Goal: Task Accomplishment & Management: Manage account settings

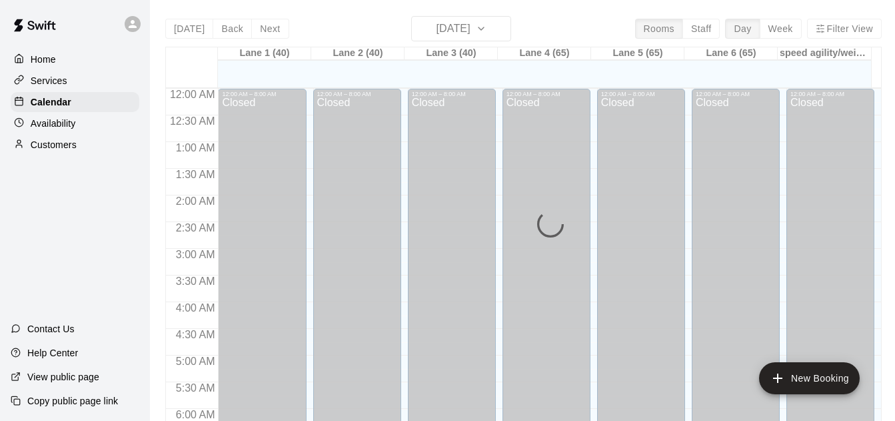
scroll to position [839, 0]
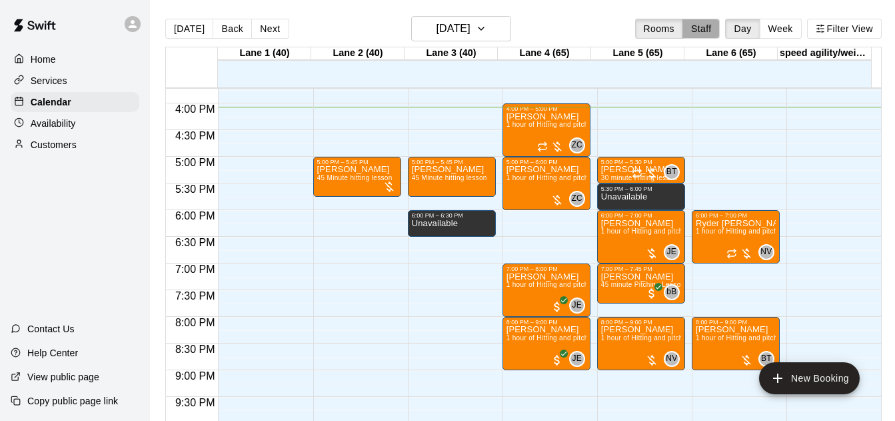
click at [691, 26] on button "Staff" at bounding box center [702, 29] width 38 height 20
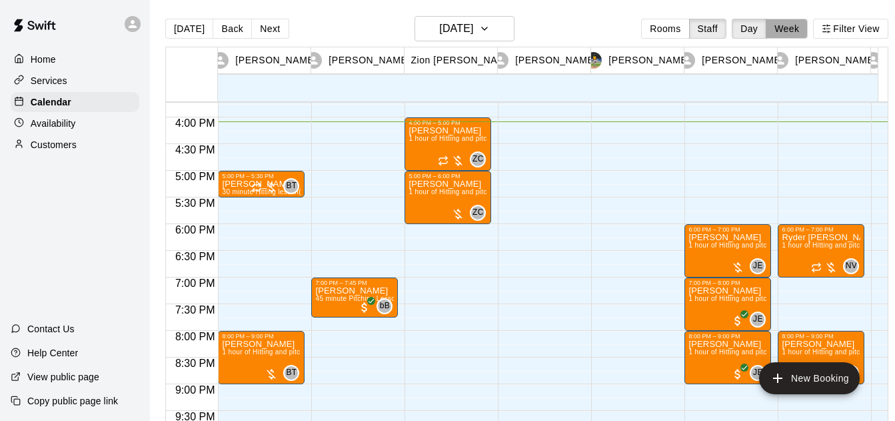
click at [801, 27] on button "Week" at bounding box center [787, 29] width 42 height 20
click at [799, 27] on div "[DATE] Back [DATE][DATE] Rooms Staff Day Week Filter View [PERSON_NAME] 14 [PER…" at bounding box center [526, 226] width 723 height 421
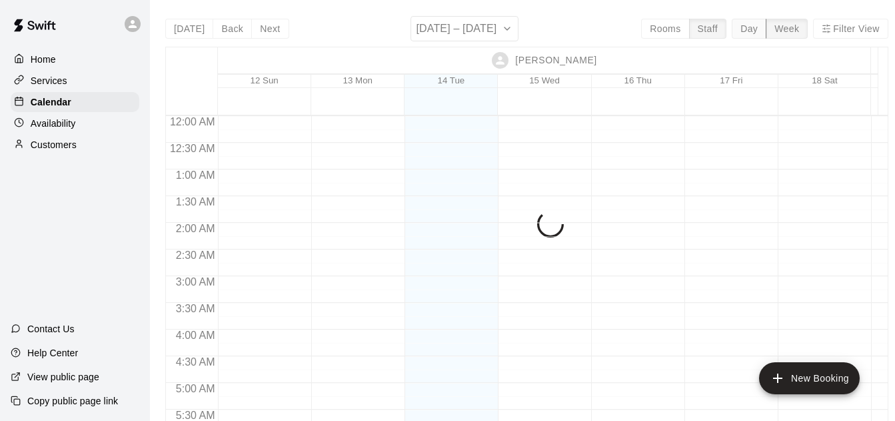
scroll to position [857, 0]
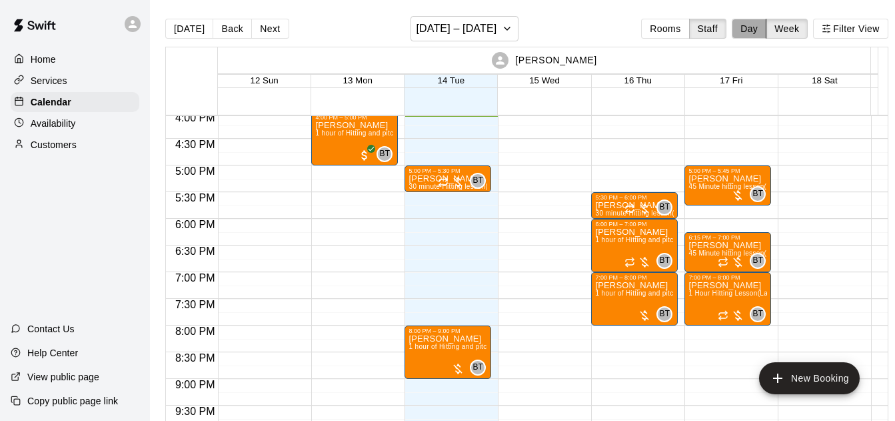
click at [753, 26] on button "Day" at bounding box center [749, 29] width 35 height 20
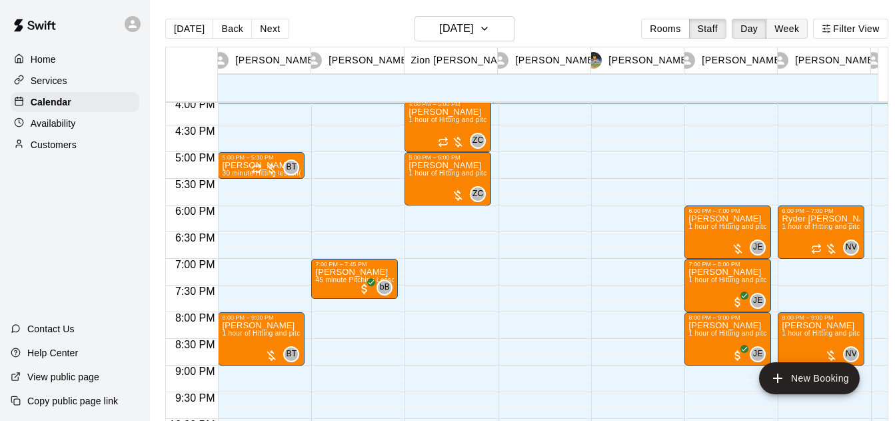
click at [803, 23] on button "Week" at bounding box center [787, 29] width 42 height 20
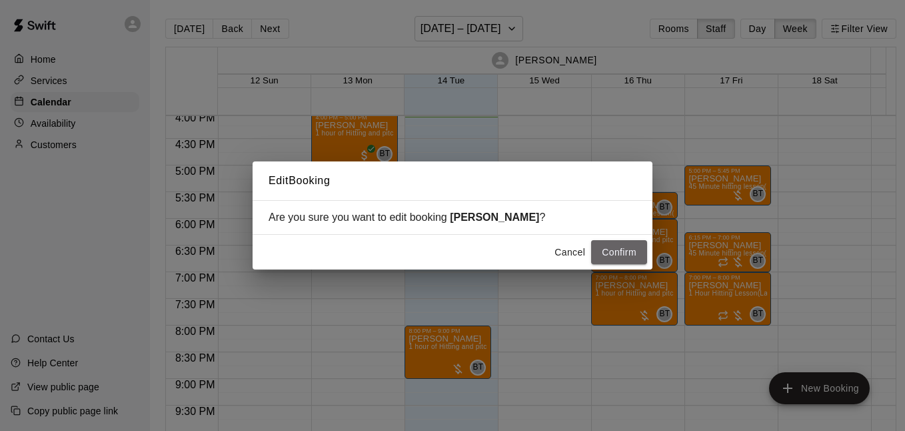
click at [613, 251] on button "Confirm" at bounding box center [619, 252] width 56 height 25
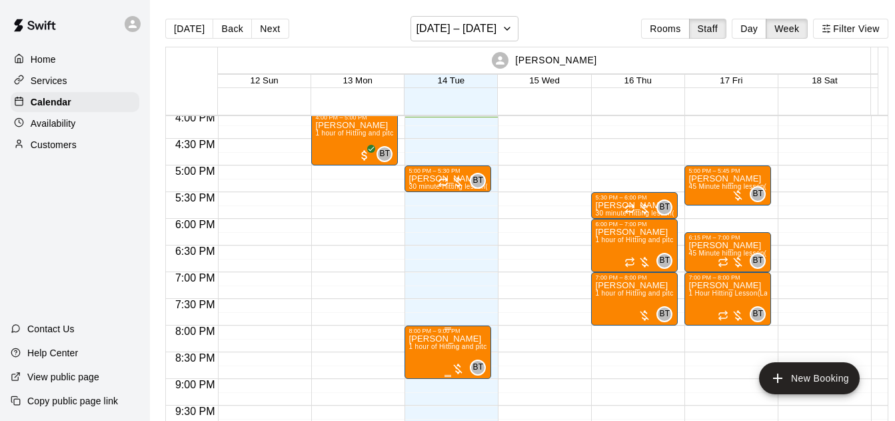
click at [416, 332] on div "8:00 PM – 9:00 PM" at bounding box center [448, 330] width 79 height 7
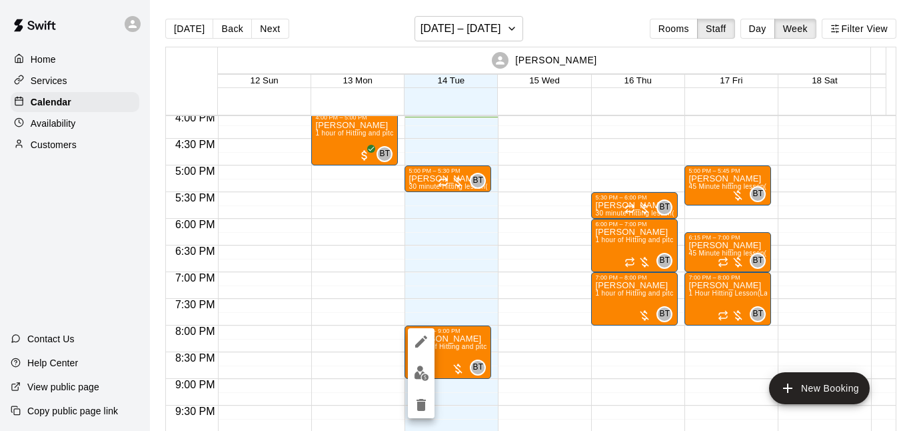
click at [674, 28] on div at bounding box center [452, 215] width 905 height 431
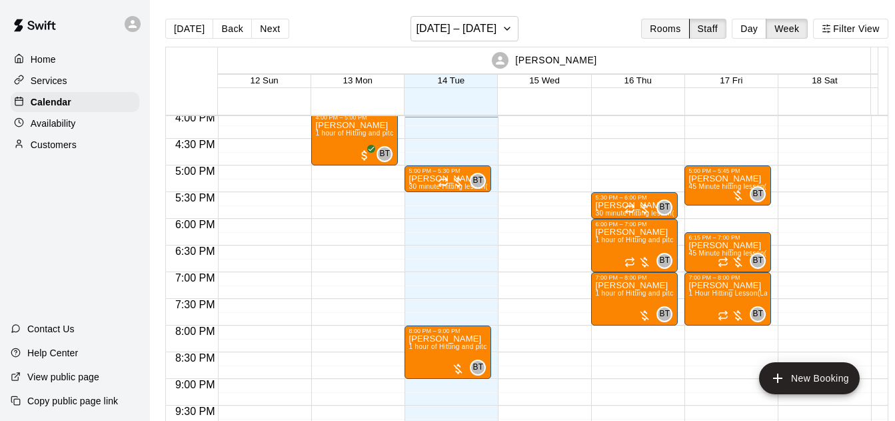
click at [671, 29] on button "Rooms" at bounding box center [665, 29] width 48 height 20
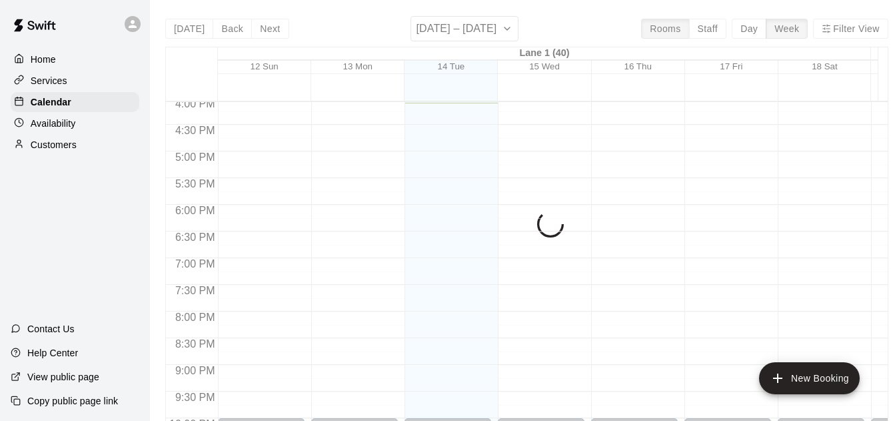
click at [747, 25] on div "[DATE] Back Next [DATE] – [DATE] Rooms Staff Day Week [GEOGRAPHIC_DATA] 1 (40) …" at bounding box center [526, 226] width 723 height 421
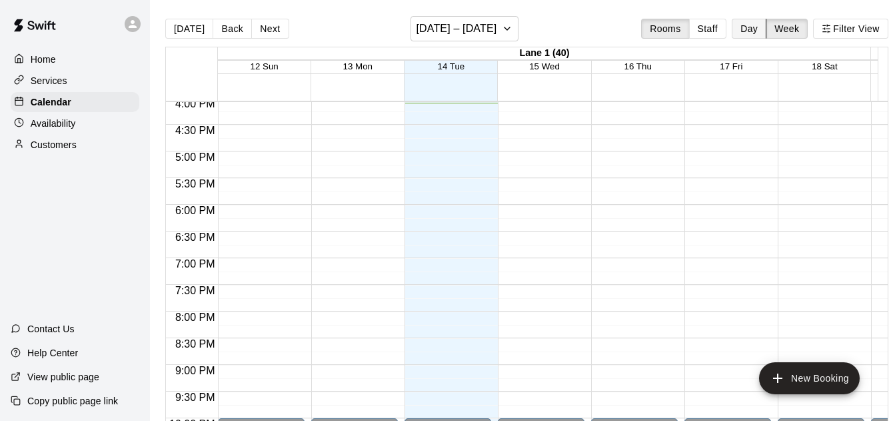
click at [761, 29] on button "Day" at bounding box center [749, 29] width 35 height 20
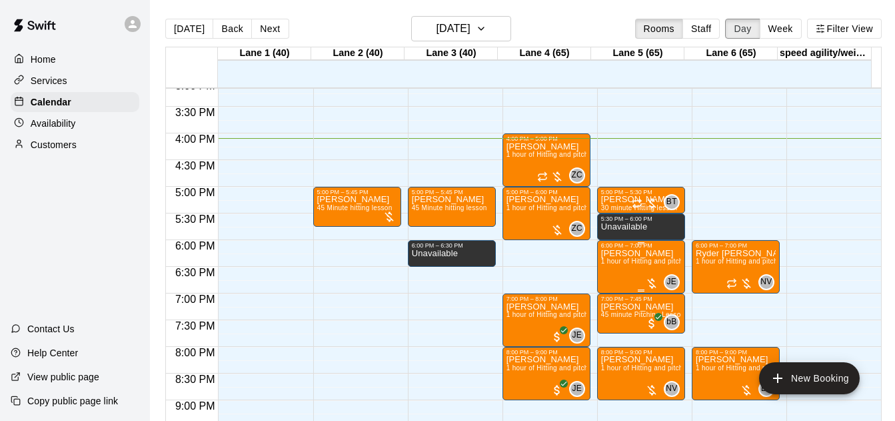
scroll to position [805, 0]
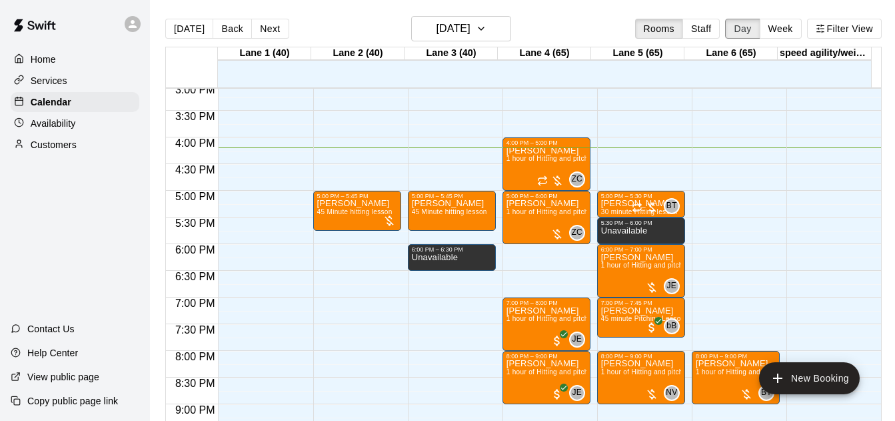
click at [725, 19] on button "Day" at bounding box center [742, 29] width 35 height 20
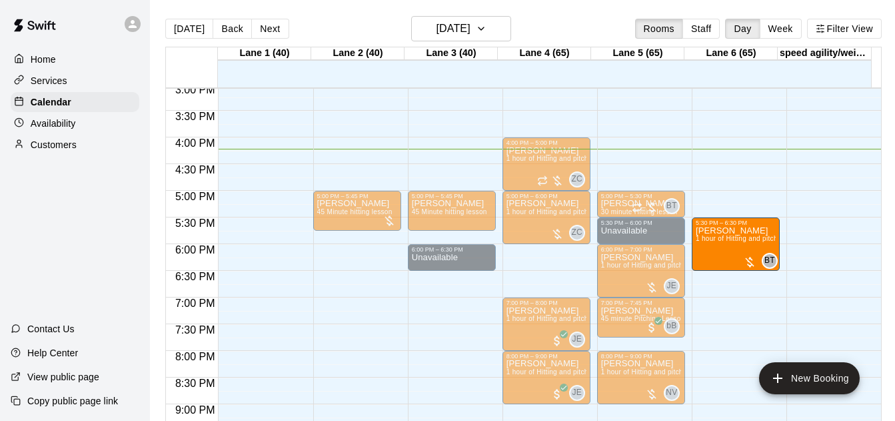
drag, startPoint x: 718, startPoint y: 378, endPoint x: 717, endPoint y: 253, distance: 125.3
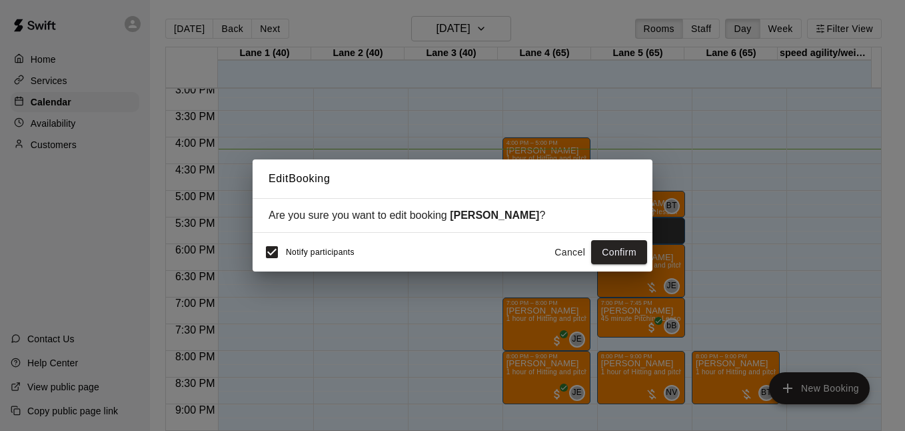
click at [628, 246] on button "Confirm" at bounding box center [619, 252] width 56 height 25
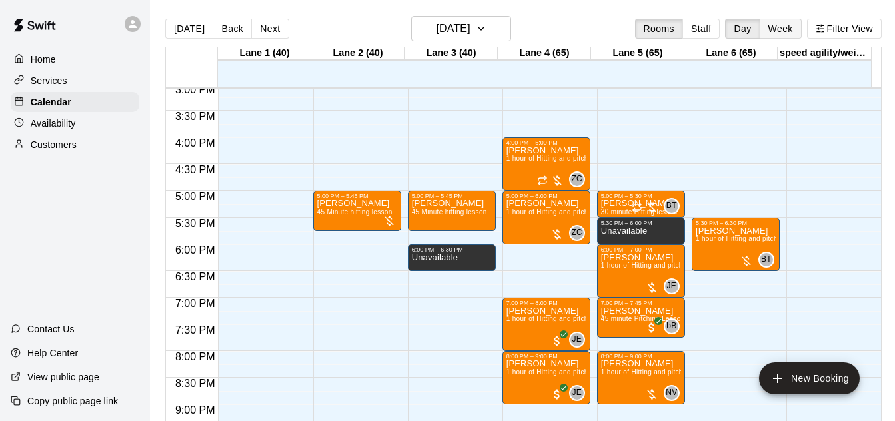
click at [796, 33] on button "Week" at bounding box center [781, 29] width 42 height 20
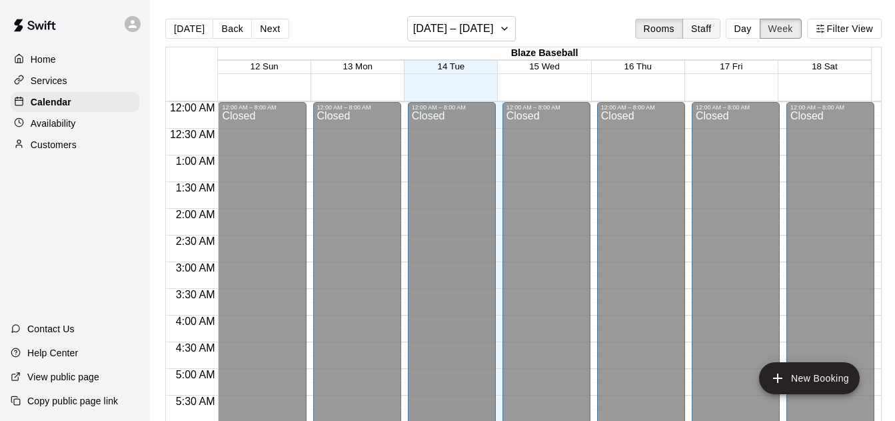
scroll to position [865, 0]
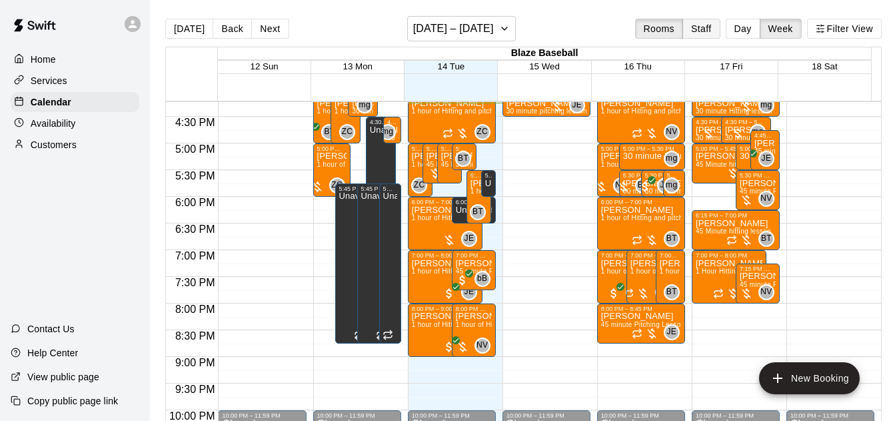
click at [697, 29] on button "Staff" at bounding box center [702, 29] width 38 height 20
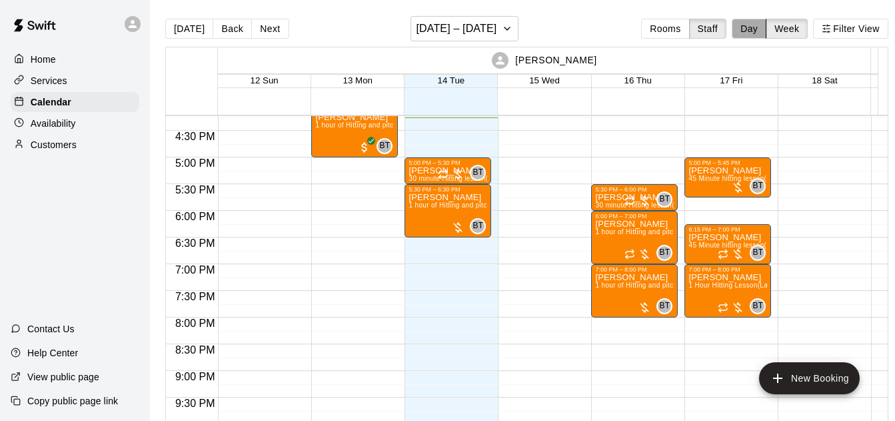
click at [759, 26] on button "Day" at bounding box center [749, 29] width 35 height 20
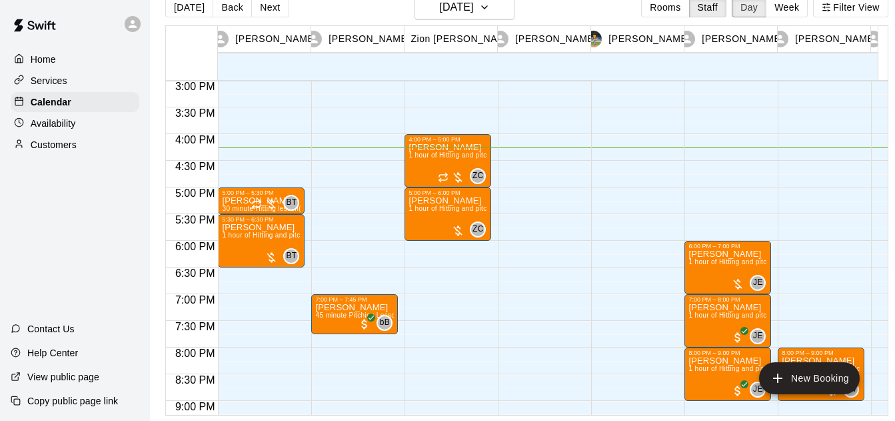
scroll to position [797, 0]
